Goal: Use online tool/utility: Utilize a website feature to perform a specific function

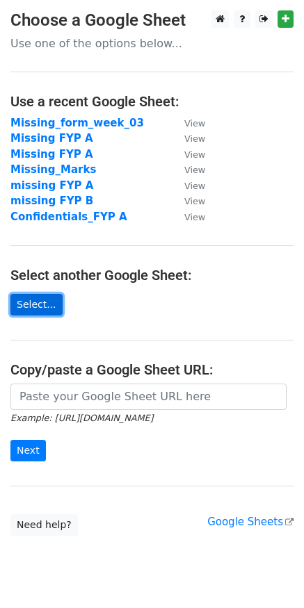
click at [42, 307] on link "Select..." at bounding box center [36, 305] width 52 height 22
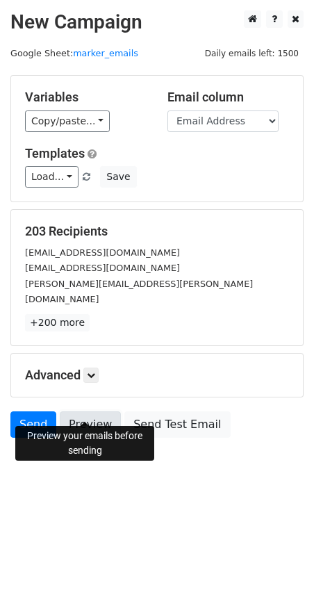
click at [96, 412] on link "Preview" at bounding box center [90, 425] width 61 height 26
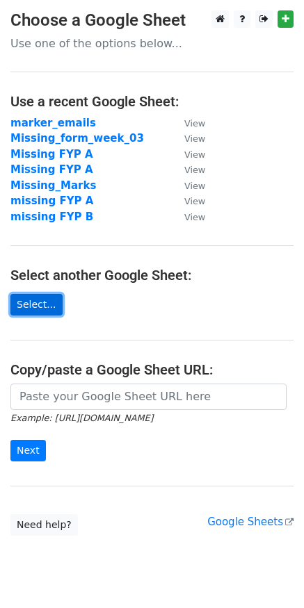
click at [31, 300] on link "Select..." at bounding box center [36, 305] width 52 height 22
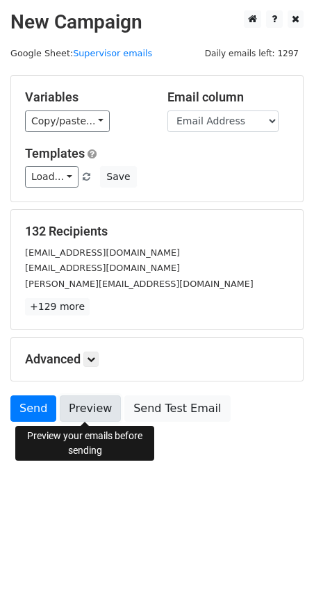
click at [98, 413] on link "Preview" at bounding box center [90, 409] width 61 height 26
click at [86, 412] on link "Preview" at bounding box center [90, 409] width 61 height 26
